Goal: Task Accomplishment & Management: Use online tool/utility

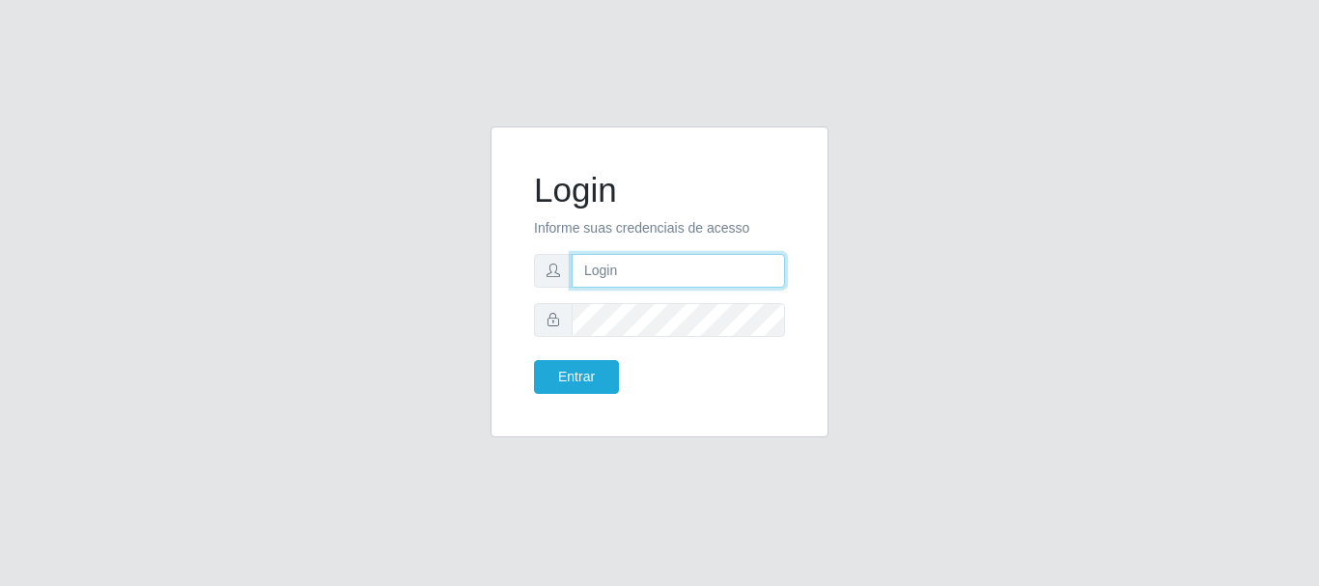
click at [684, 265] on input "text" at bounding box center [678, 271] width 213 height 34
type input "[EMAIL_ADDRESS][DOMAIN_NAME]"
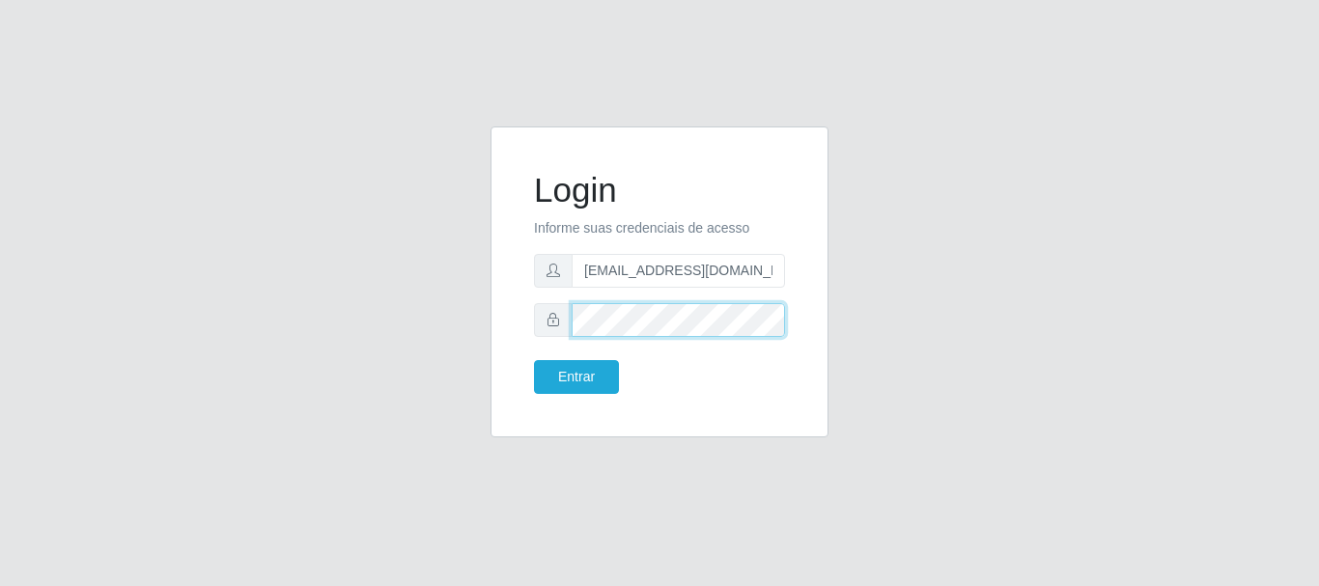
click at [534, 360] on button "Entrar" at bounding box center [576, 377] width 85 height 34
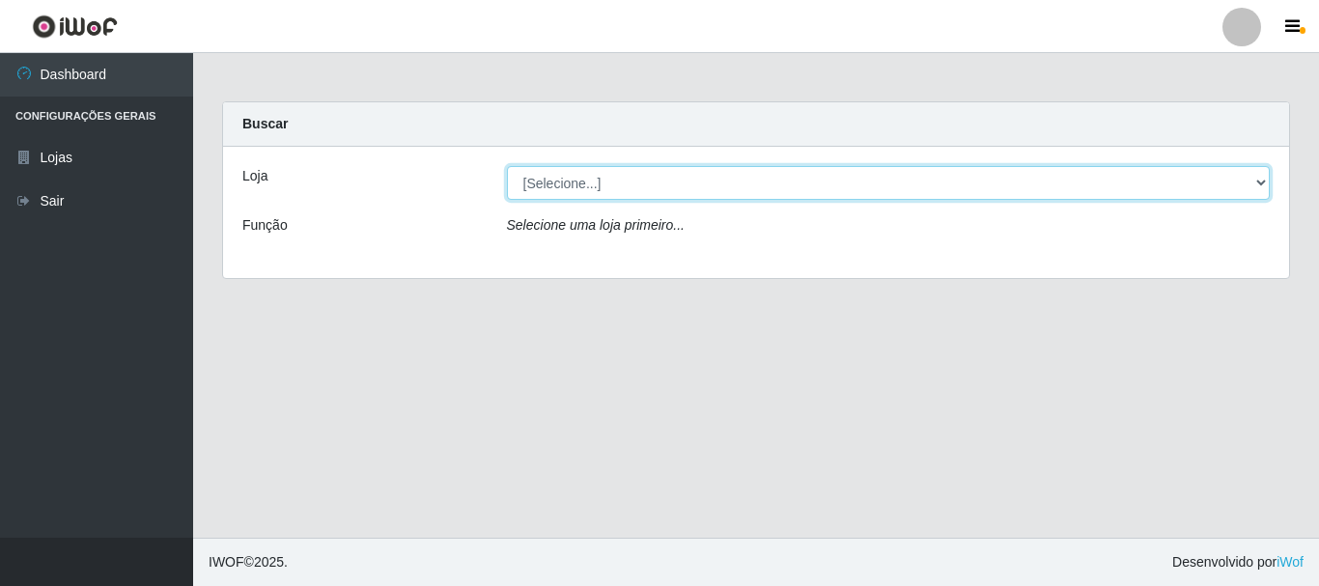
click at [714, 179] on select "[Selecione...] Queiroz Atacadão - [GEOGRAPHIC_DATA]" at bounding box center [889, 183] width 764 height 34
select select "464"
click at [507, 166] on select "[Selecione...] Queiroz Atacadão - [GEOGRAPHIC_DATA]" at bounding box center [889, 183] width 764 height 34
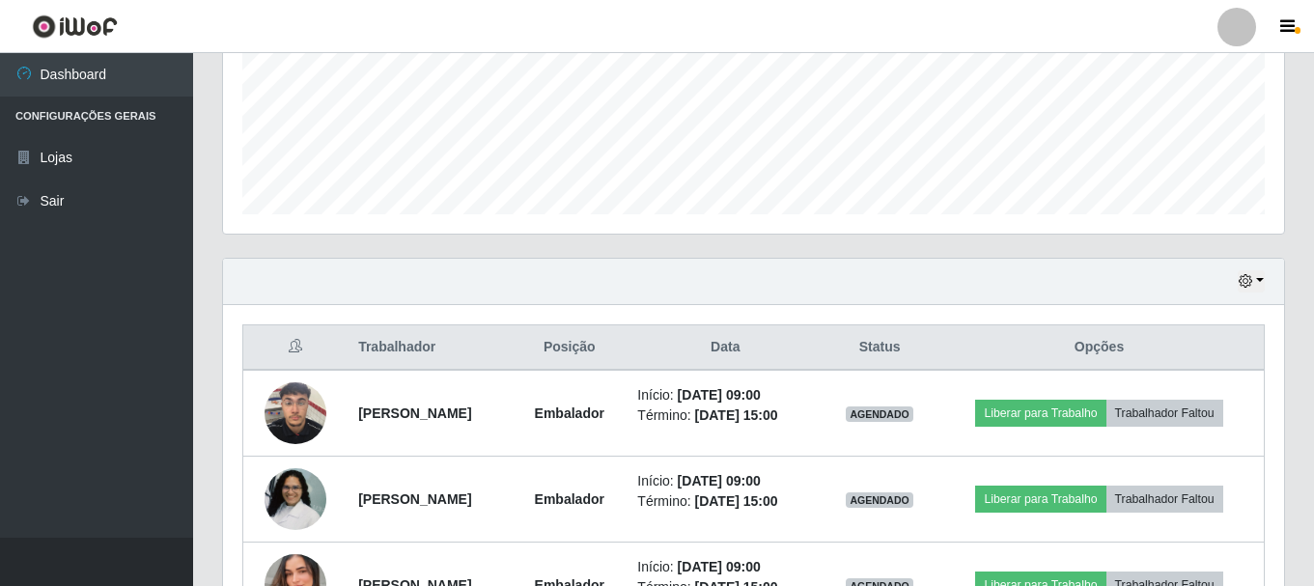
scroll to position [579, 0]
